Goal: Information Seeking & Learning: Learn about a topic

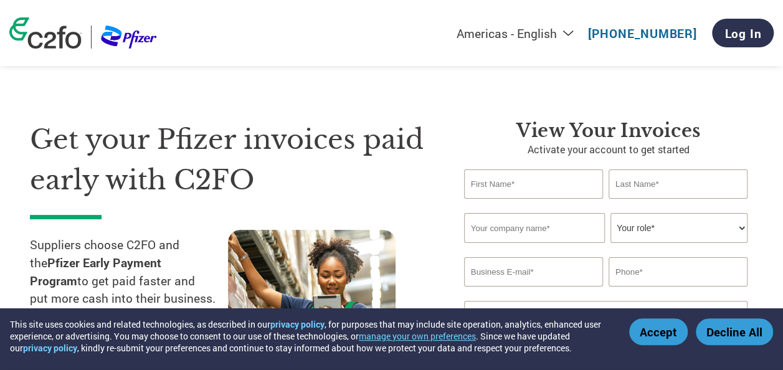
scroll to position [62, 0]
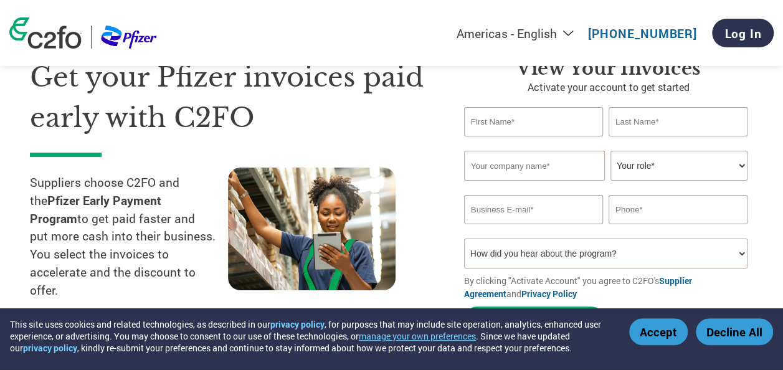
click at [740, 166] on select "Your role* CFO Controller Credit Manager Finance Director Treasurer CEO Preside…" at bounding box center [679, 166] width 137 height 30
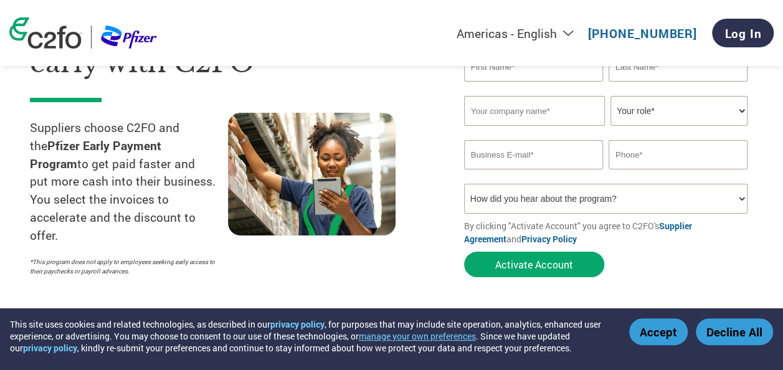
scroll to position [125, 0]
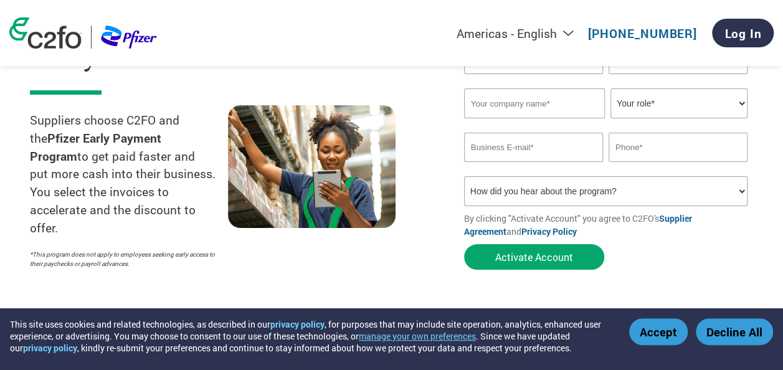
click at [598, 196] on select "How did you hear about the program? Received a letter Email Social Media Online…" at bounding box center [606, 191] width 284 height 30
click at [444, 216] on div "Get your Pfizer invoices paid early with C2FO Suppliers choose C2FO and the Pfi…" at bounding box center [238, 135] width 416 height 281
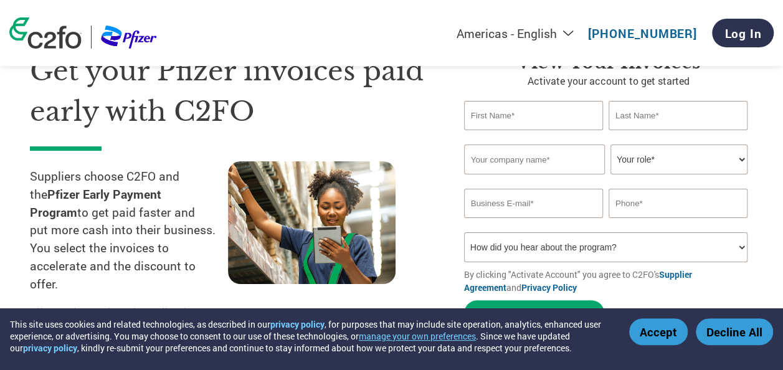
scroll to position [0, 0]
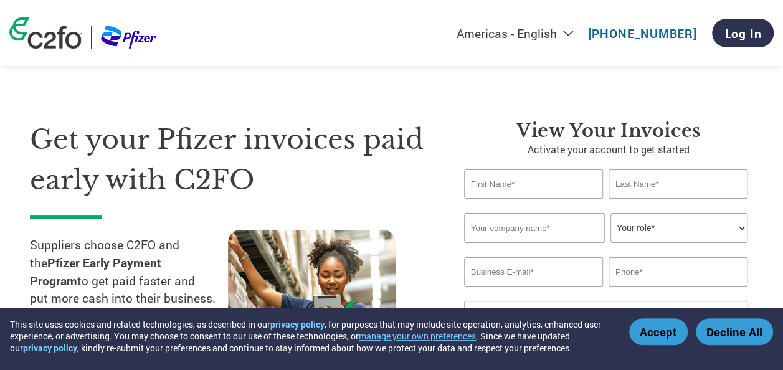
click at [580, 34] on select "Americas - English Américas - Español [GEOGRAPHIC_DATA] - Português [GEOGRAPHIC…" at bounding box center [438, 34] width 289 height 16
select select "en-IN"
click at [377, 26] on select "Americas - English Américas - Español [GEOGRAPHIC_DATA] - Português [GEOGRAPHIC…" at bounding box center [438, 34] width 289 height 16
click at [453, 97] on div "Get your Pfizer invoices paid early with C2FO Suppliers choose C2FO and the Pfi…" at bounding box center [392, 235] width 724 height 331
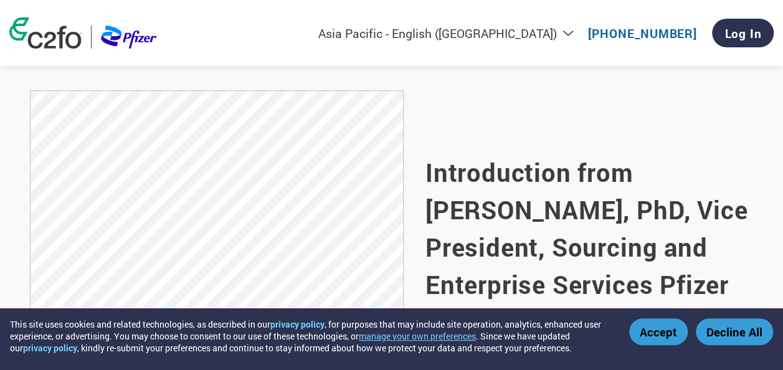
scroll to position [748, 0]
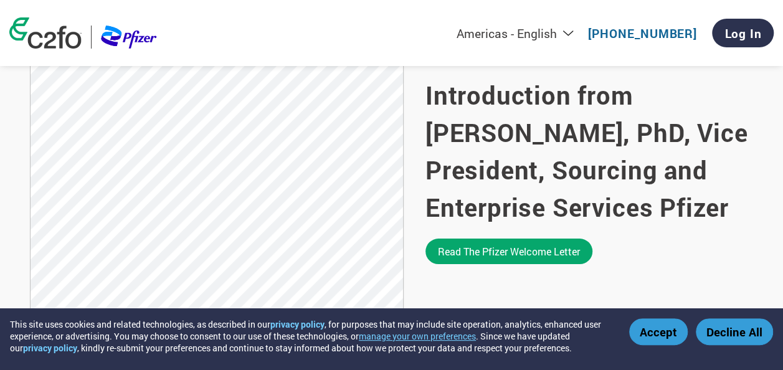
scroll to position [873, 0]
